Goal: Task Accomplishment & Management: Manage account settings

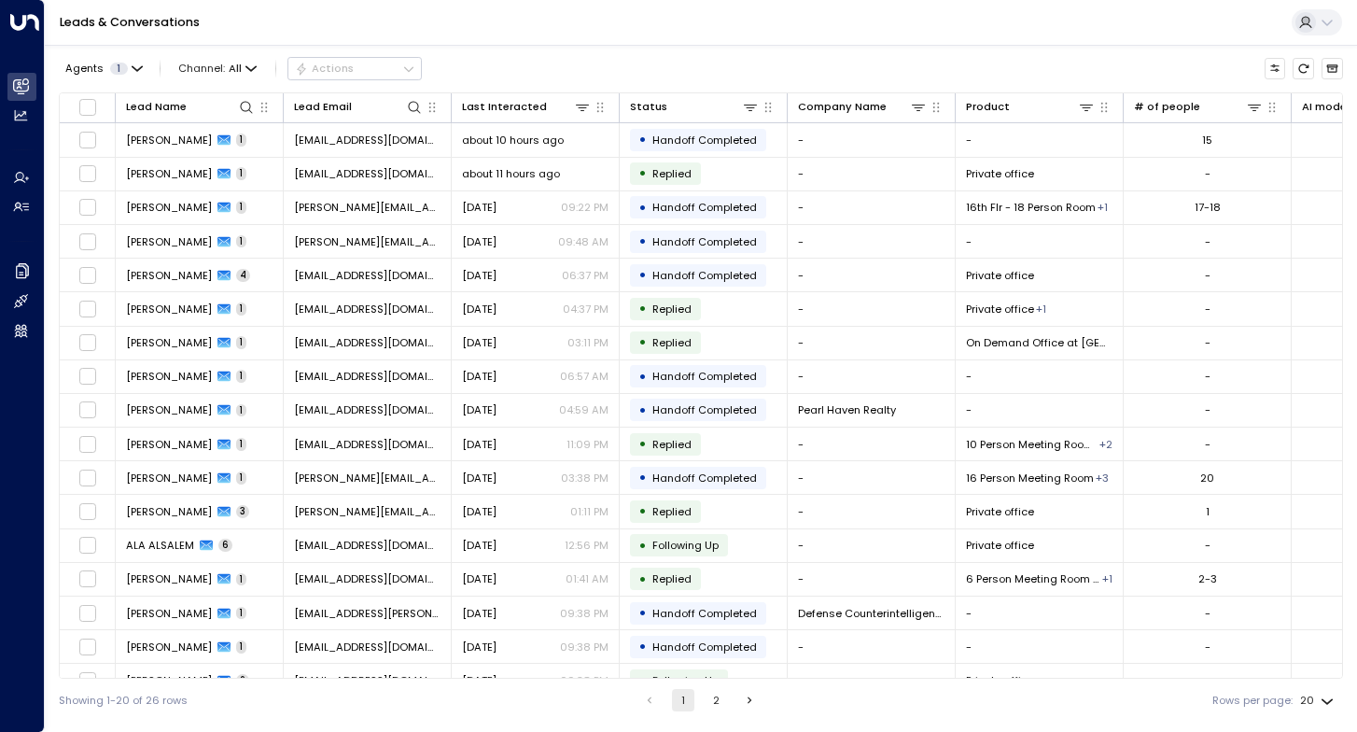
click at [298, 73] on div "Agents 1 Channel: All Actions" at bounding box center [240, 68] width 363 height 33
click at [243, 33] on div "Leads & Conversations" at bounding box center [701, 23] width 1313 height 46
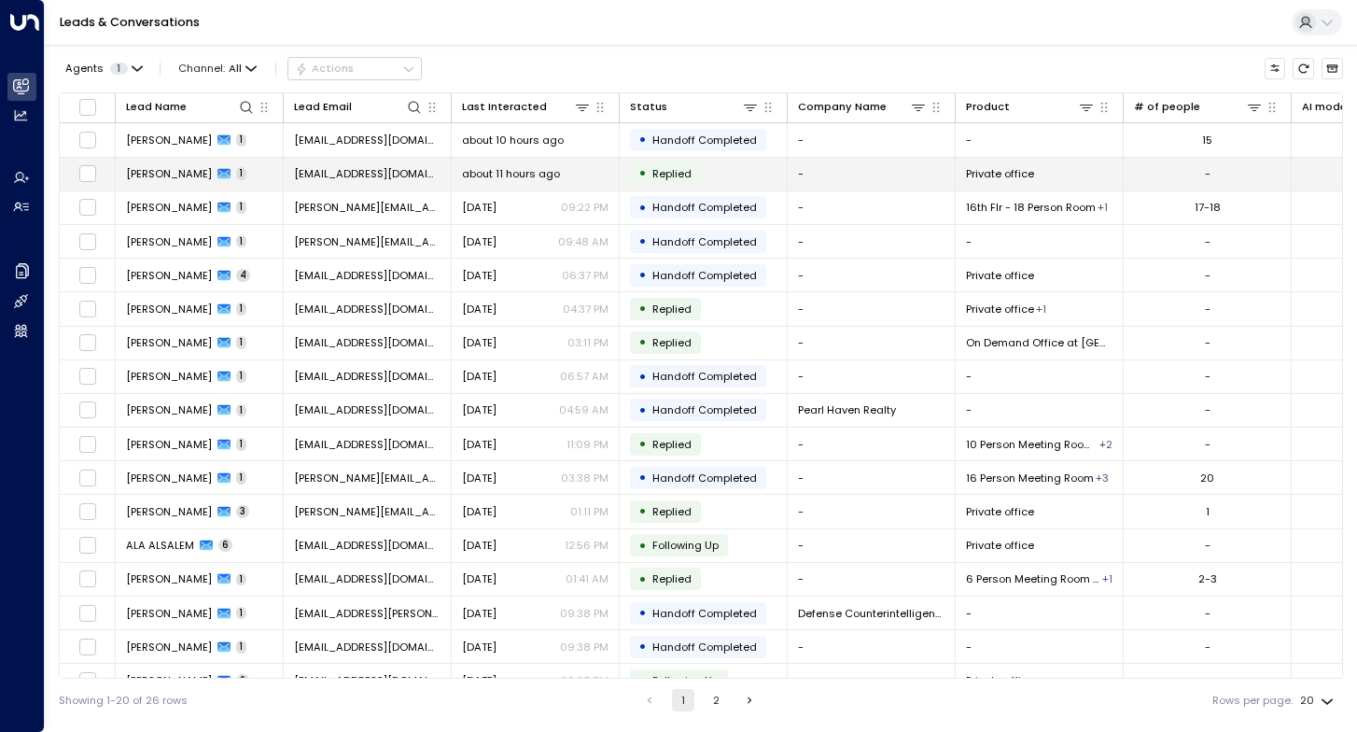
click at [197, 170] on span "[PERSON_NAME]" at bounding box center [169, 173] width 86 height 15
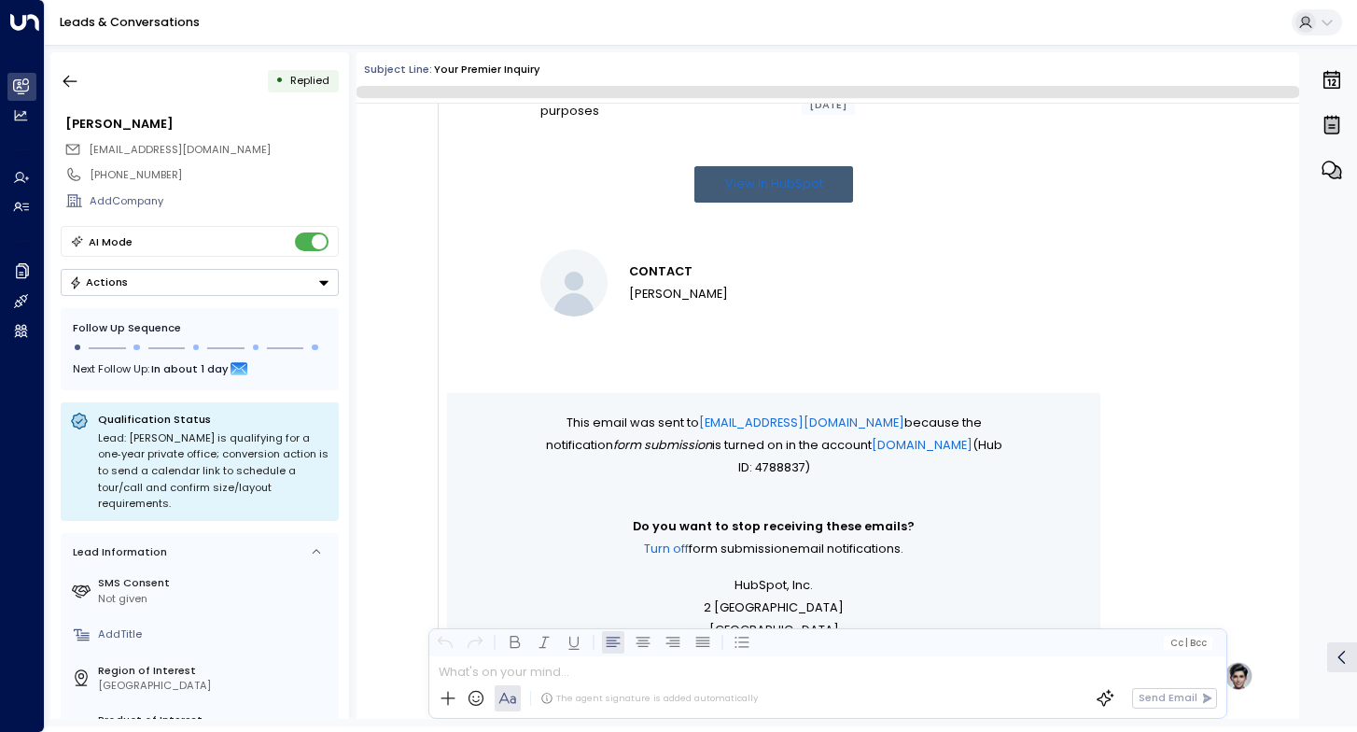
scroll to position [863, 0]
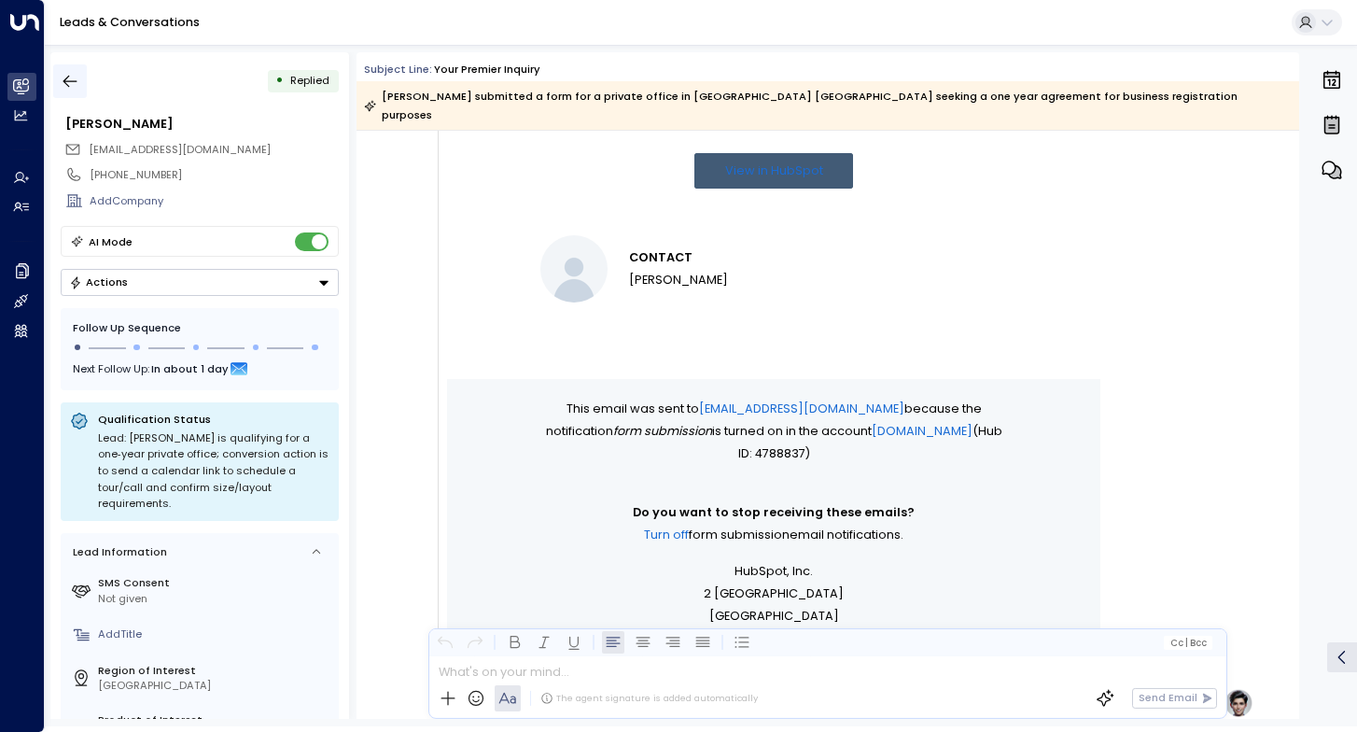
click at [72, 89] on icon "button" at bounding box center [70, 81] width 19 height 19
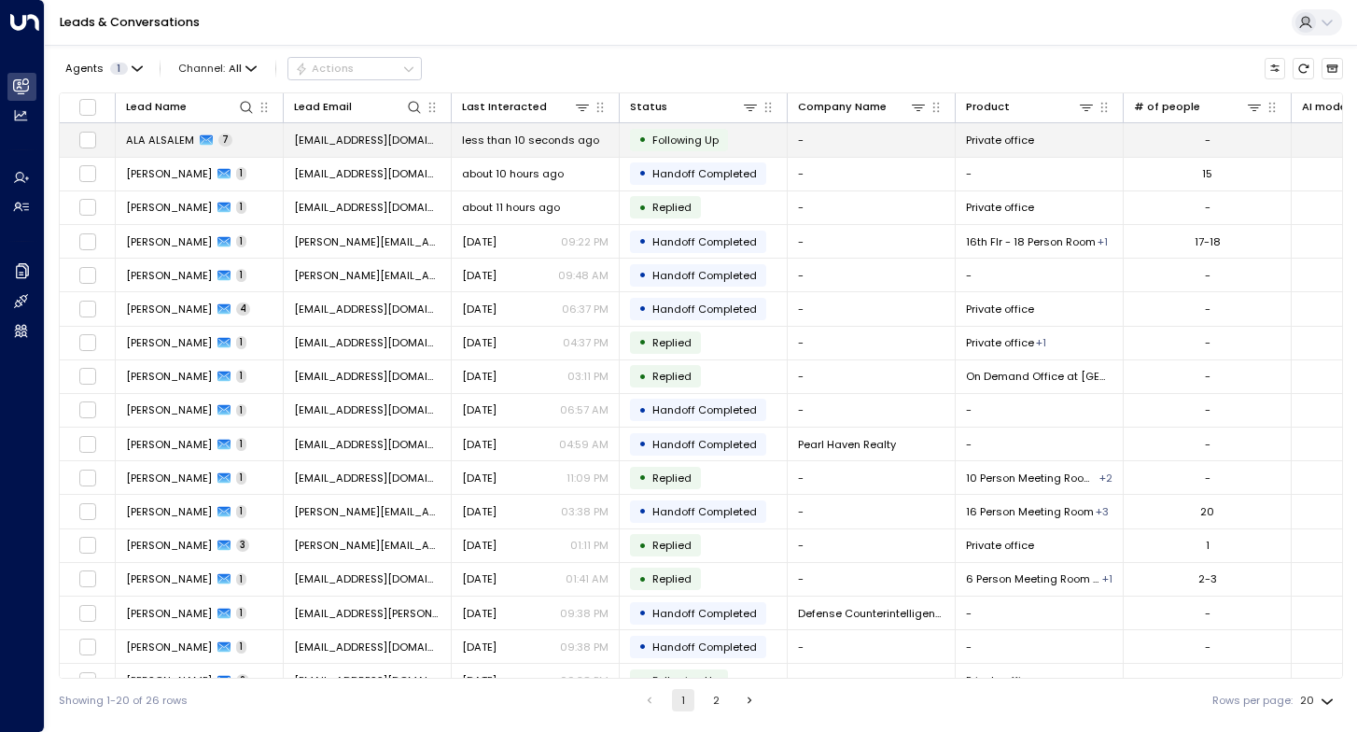
click at [158, 141] on span "ALA ALSALEM" at bounding box center [160, 140] width 68 height 15
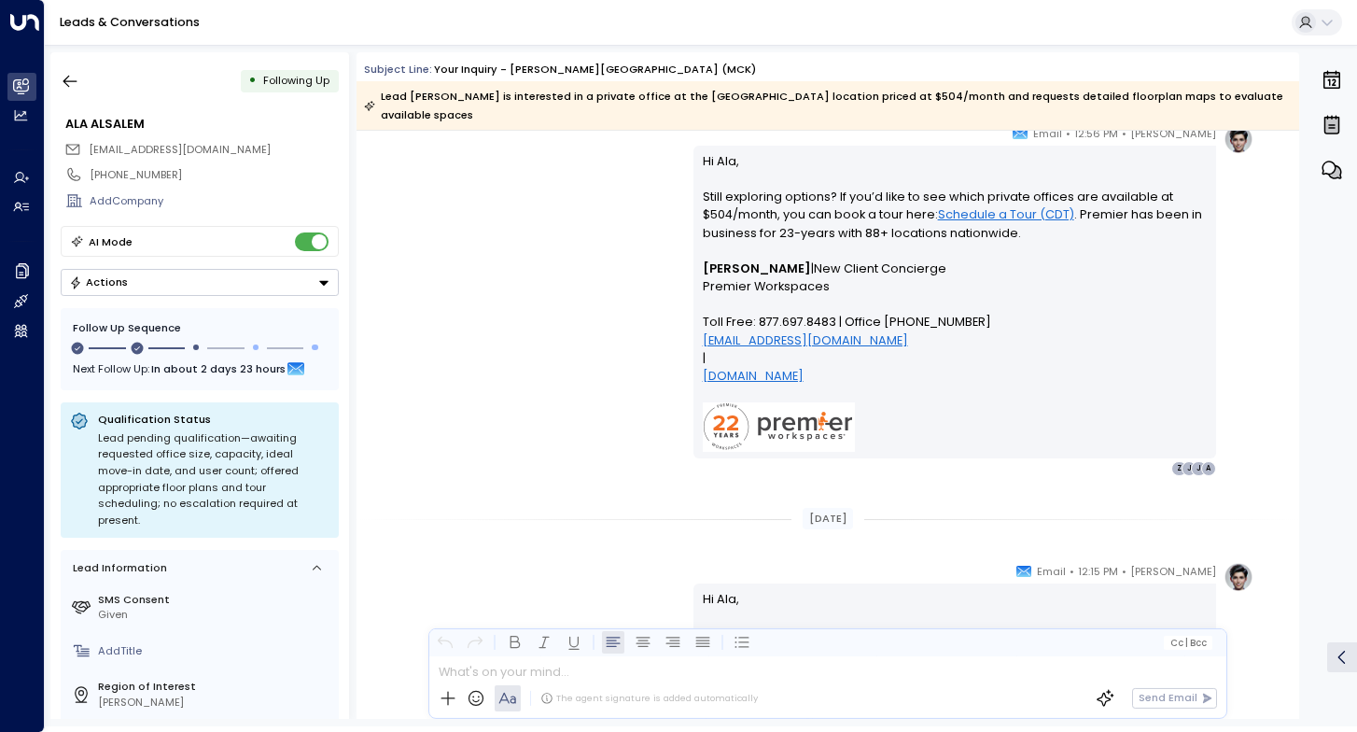
scroll to position [3635, 0]
click at [72, 74] on icon "button" at bounding box center [70, 81] width 19 height 19
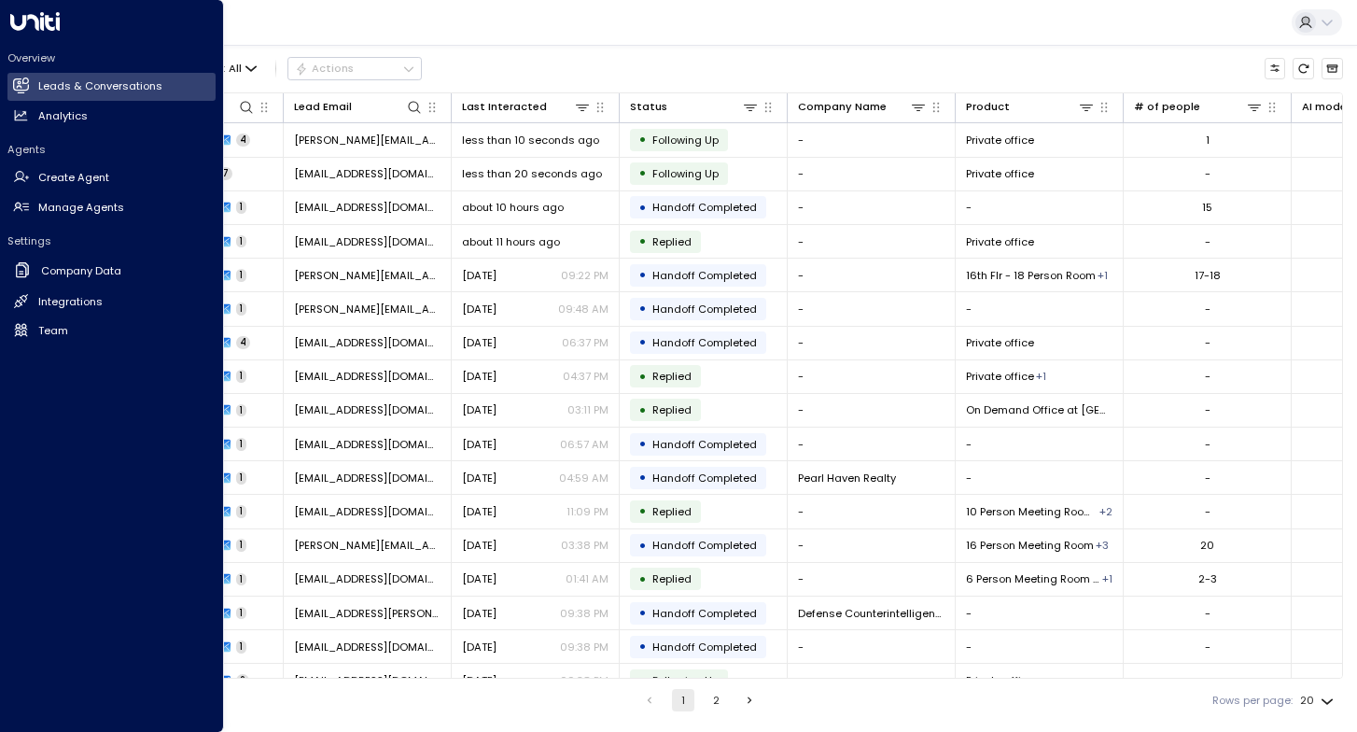
click at [7, 25] on div at bounding box center [33, 21] width 52 height 19
click at [39, 25] on icon at bounding box center [34, 21] width 49 height 19
